Goal: Task Accomplishment & Management: Manage account settings

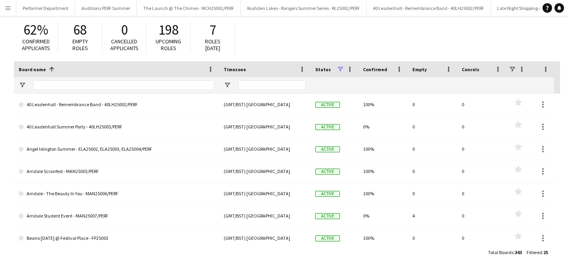
scroll to position [224, 0]
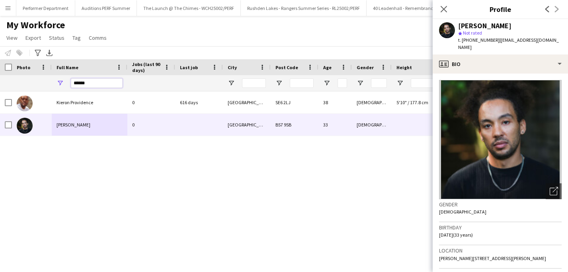
drag, startPoint x: 97, startPoint y: 84, endPoint x: 58, endPoint y: 83, distance: 39.0
click at [58, 83] on div "******" at bounding box center [90, 83] width 76 height 16
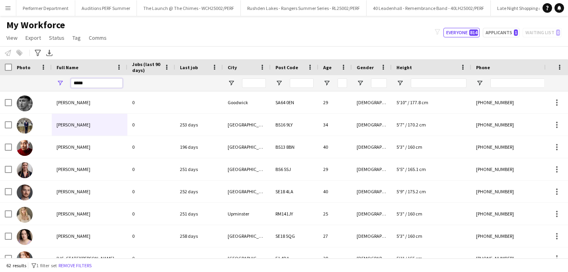
type input "*****"
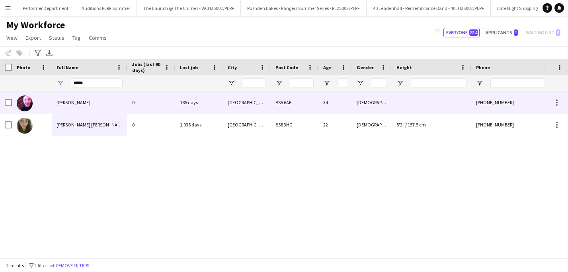
click at [74, 100] on span "[PERSON_NAME]" at bounding box center [73, 102] width 34 height 6
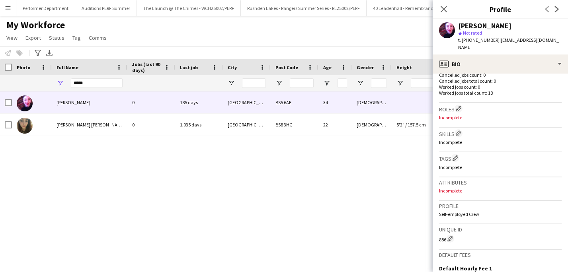
scroll to position [342, 0]
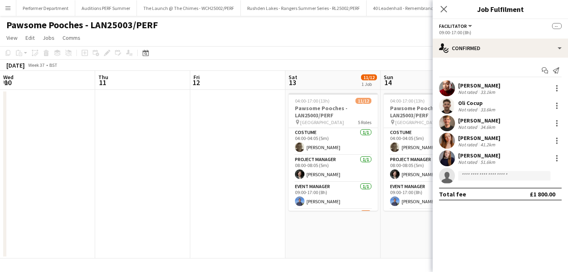
scroll to position [0, 234]
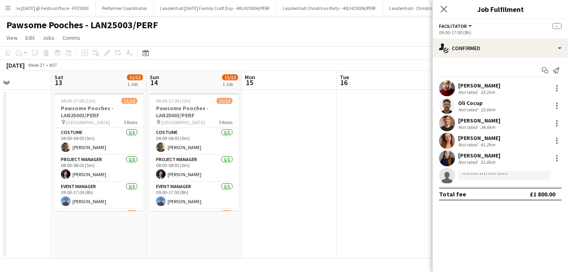
click at [479, 167] on div at bounding box center [504, 168] width 92 height 6
click at [472, 177] on input at bounding box center [504, 176] width 92 height 10
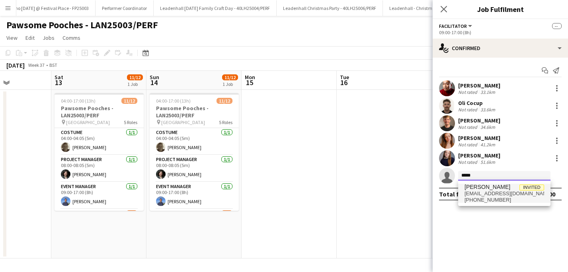
type input "*****"
click at [474, 197] on span "[EMAIL_ADDRESS][DOMAIN_NAME]" at bounding box center [504, 194] width 80 height 6
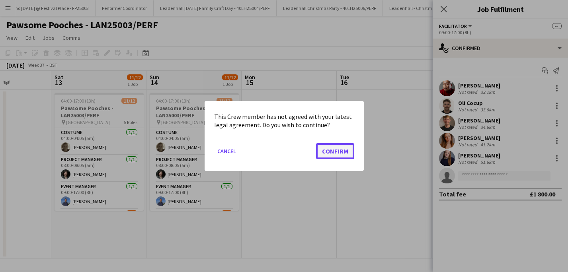
click at [329, 151] on button "Confirm" at bounding box center [335, 151] width 38 height 16
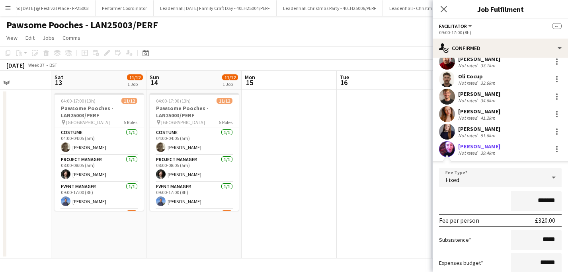
scroll to position [92, 0]
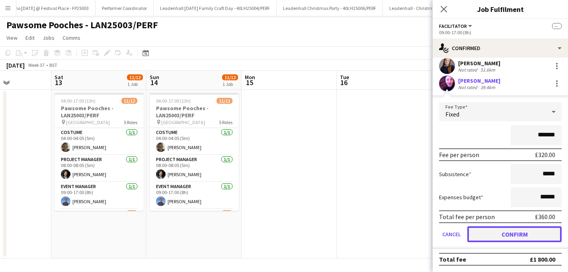
click at [514, 232] on button "Confirm" at bounding box center [514, 234] width 94 height 16
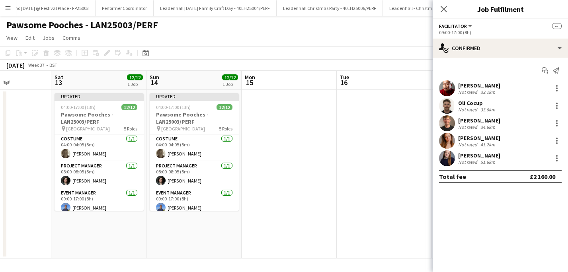
scroll to position [0, 0]
click at [384, 40] on app-page-menu "View Day view expanded Day view collapsed Month view Date picker Jump to today …" at bounding box center [284, 38] width 568 height 15
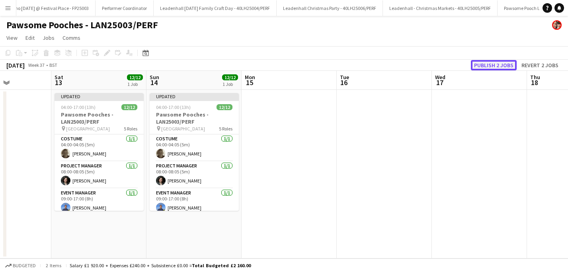
click at [488, 64] on button "Publish 2 jobs" at bounding box center [494, 65] width 46 height 10
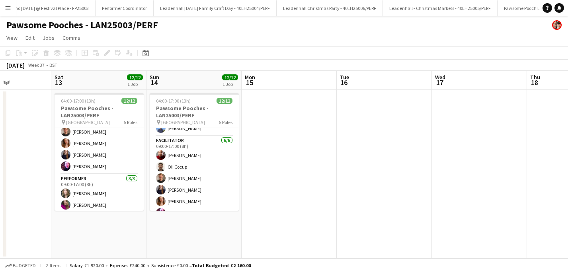
scroll to position [122, 0]
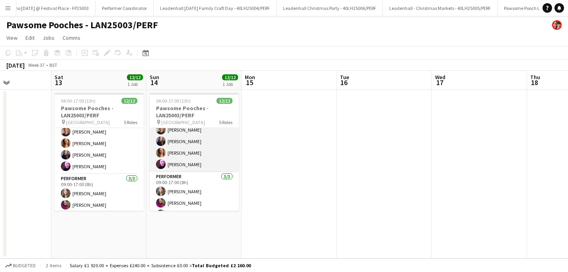
click at [183, 154] on app-card-role "Facilitator 6/6 09:00-17:00 (8h) Ali Taheri Oli Cocup Tobias Frost Georgie Dixo…" at bounding box center [194, 130] width 89 height 85
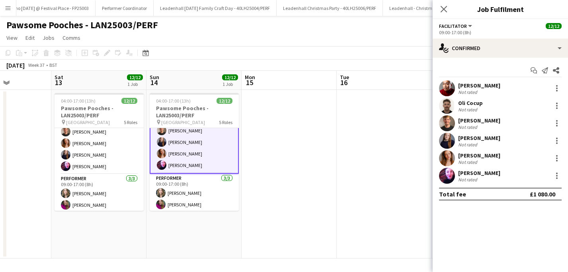
scroll to position [123, 0]
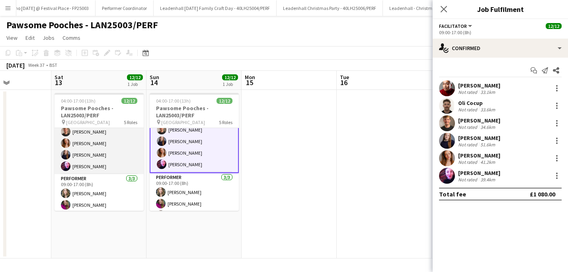
click at [120, 147] on app-card-role "Facilitator 6/6 09:00-17:00 (8h) Ali Taheri Oli Cocup Tobias Frost Amy Harrison…" at bounding box center [99, 132] width 89 height 85
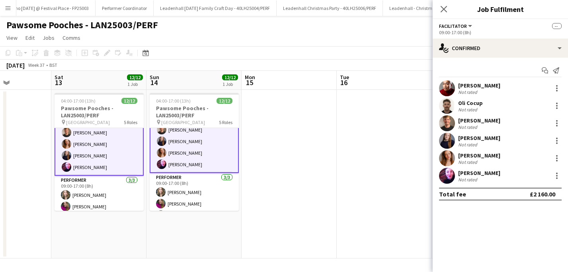
scroll to position [121, 0]
click at [559, 158] on div at bounding box center [557, 159] width 10 height 10
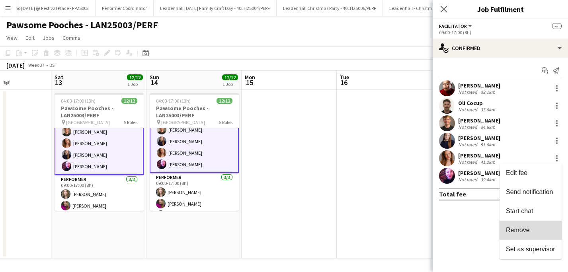
click at [514, 232] on span "Remove" at bounding box center [518, 230] width 24 height 7
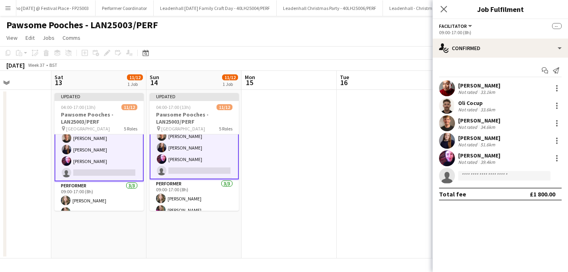
click at [387, 191] on app-date-cell at bounding box center [384, 174] width 95 height 169
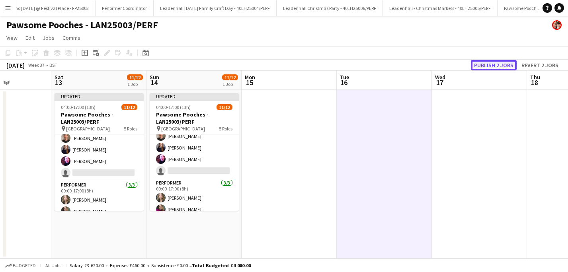
click at [482, 65] on button "Publish 2 jobs" at bounding box center [494, 65] width 46 height 10
